Goal: Transaction & Acquisition: Subscribe to service/newsletter

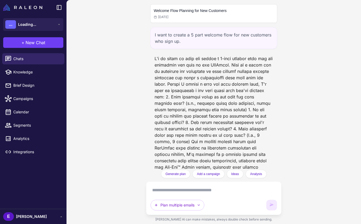
scroll to position [3394, 0]
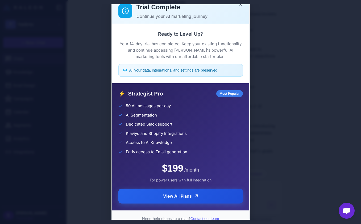
click at [189, 200] on button "View All Plans" at bounding box center [180, 196] width 124 height 15
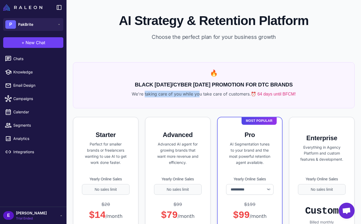
drag, startPoint x: 142, startPoint y: 93, endPoint x: 195, endPoint y: 93, distance: 54.0
click at [195, 93] on p "We're taking care of you while you take care of customers. ⏰ 64 days until BFCM!" at bounding box center [214, 94] width 268 height 7
drag, startPoint x: 127, startPoint y: 93, endPoint x: 188, endPoint y: 93, distance: 61.4
click at [188, 93] on p "We're taking care of you while you take care of customers. ⏰ 64 days until BFCM!" at bounding box center [214, 94] width 268 height 7
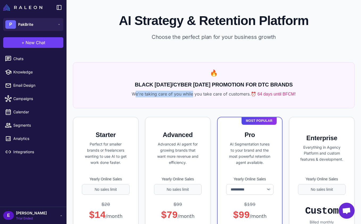
click at [188, 93] on p "We're taking care of you while you take care of customers. ⏰ 64 days until BFCM!" at bounding box center [214, 94] width 268 height 7
click at [235, 88] on h2 "BLACK [DATE]/CYBER [DATE] PROMOTION FOR DTC BRANDS" at bounding box center [214, 85] width 268 height 8
